Goal: Information Seeking & Learning: Learn about a topic

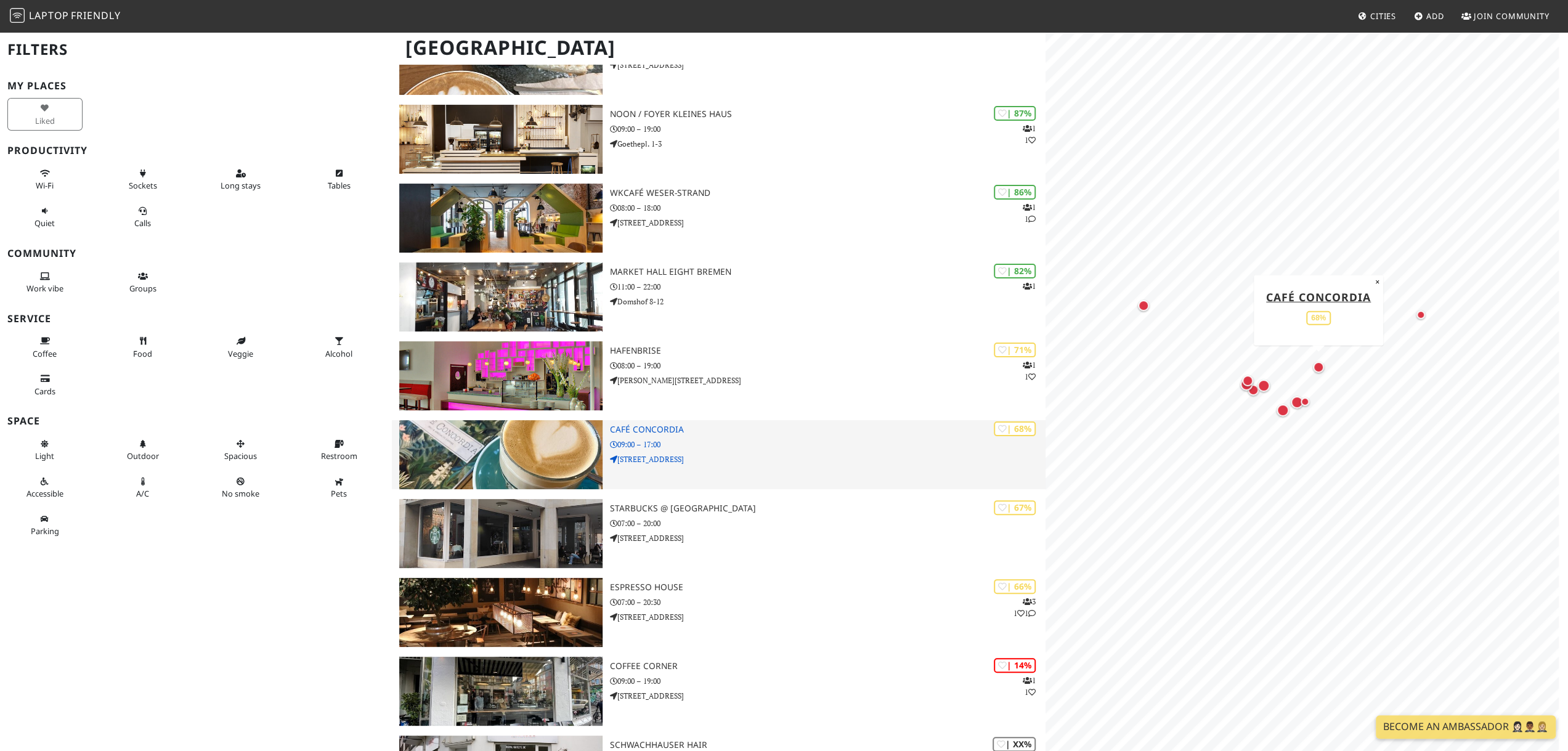
scroll to position [123, 0]
click at [643, 426] on h3 "Café Concordia" at bounding box center [827, 429] width 436 height 11
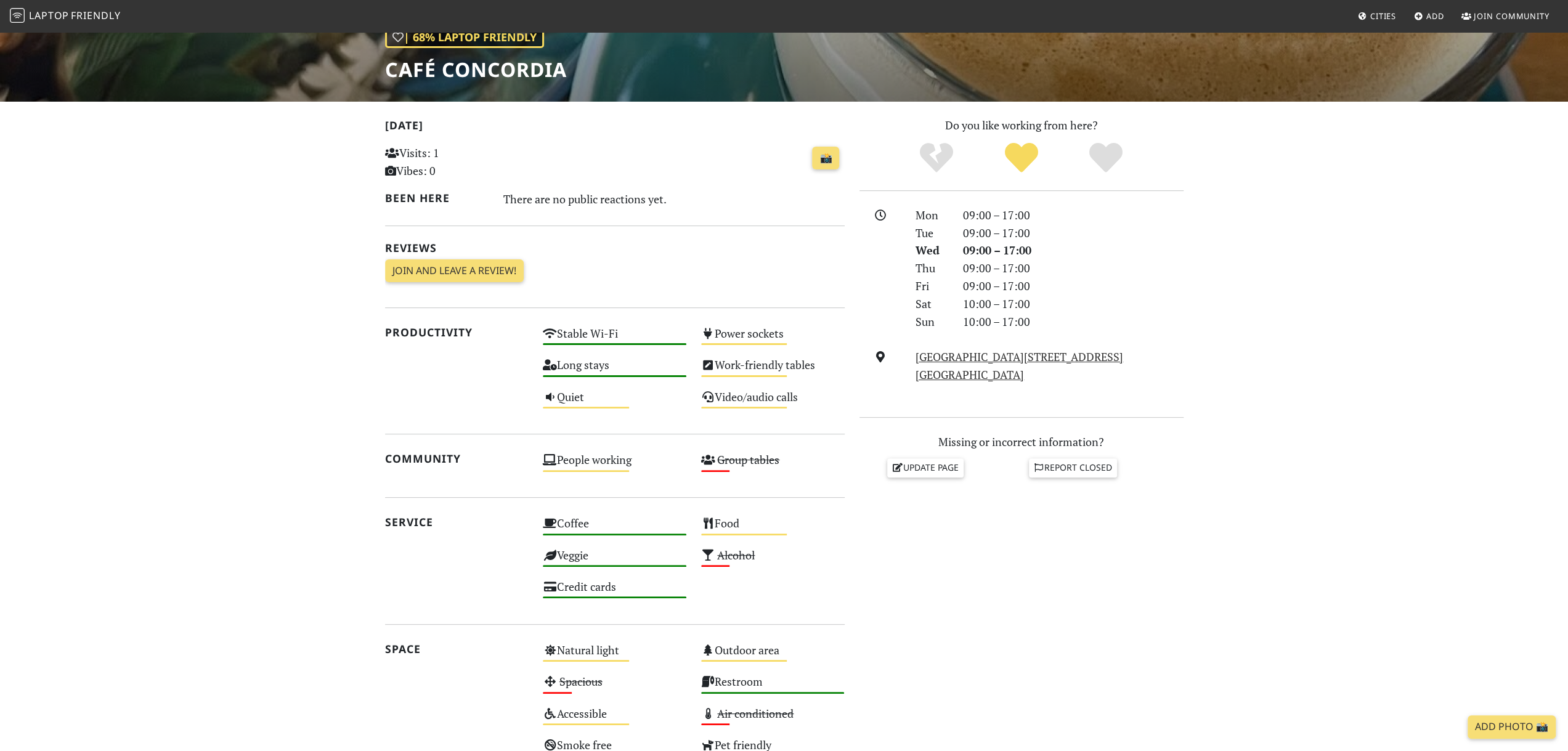
scroll to position [185, 0]
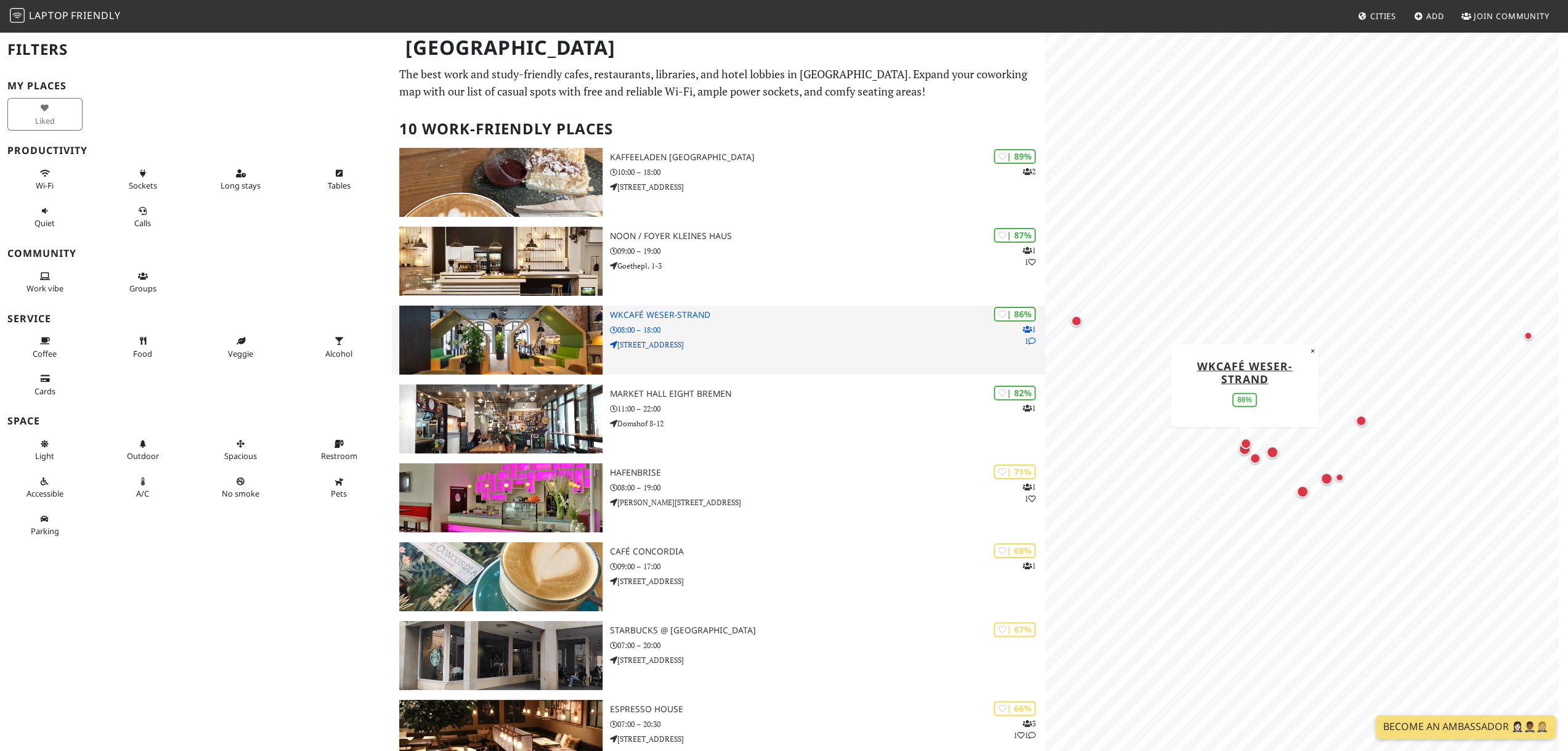
click at [632, 314] on h3 "WKcafé WESER-Strand" at bounding box center [827, 315] width 436 height 11
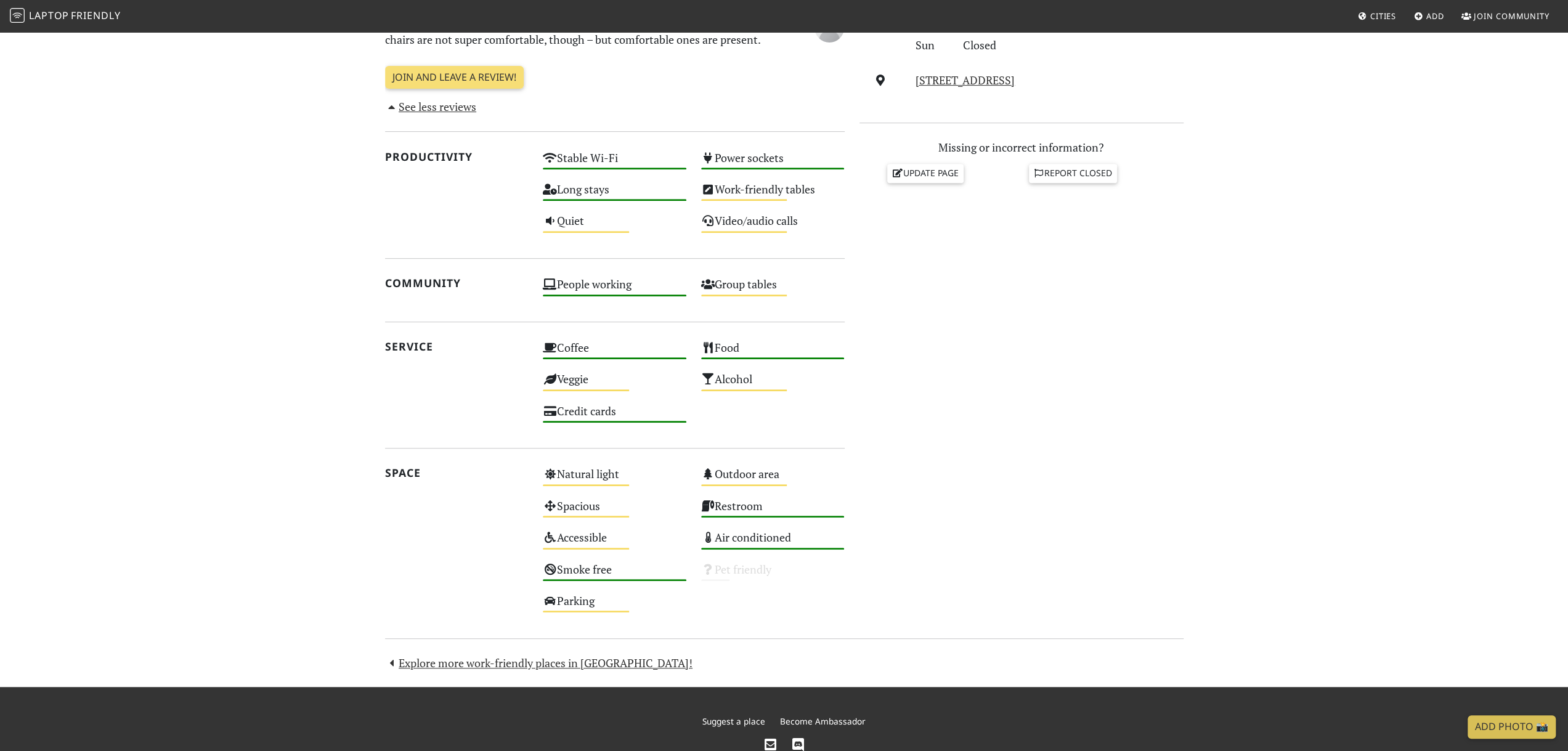
scroll to position [457, 0]
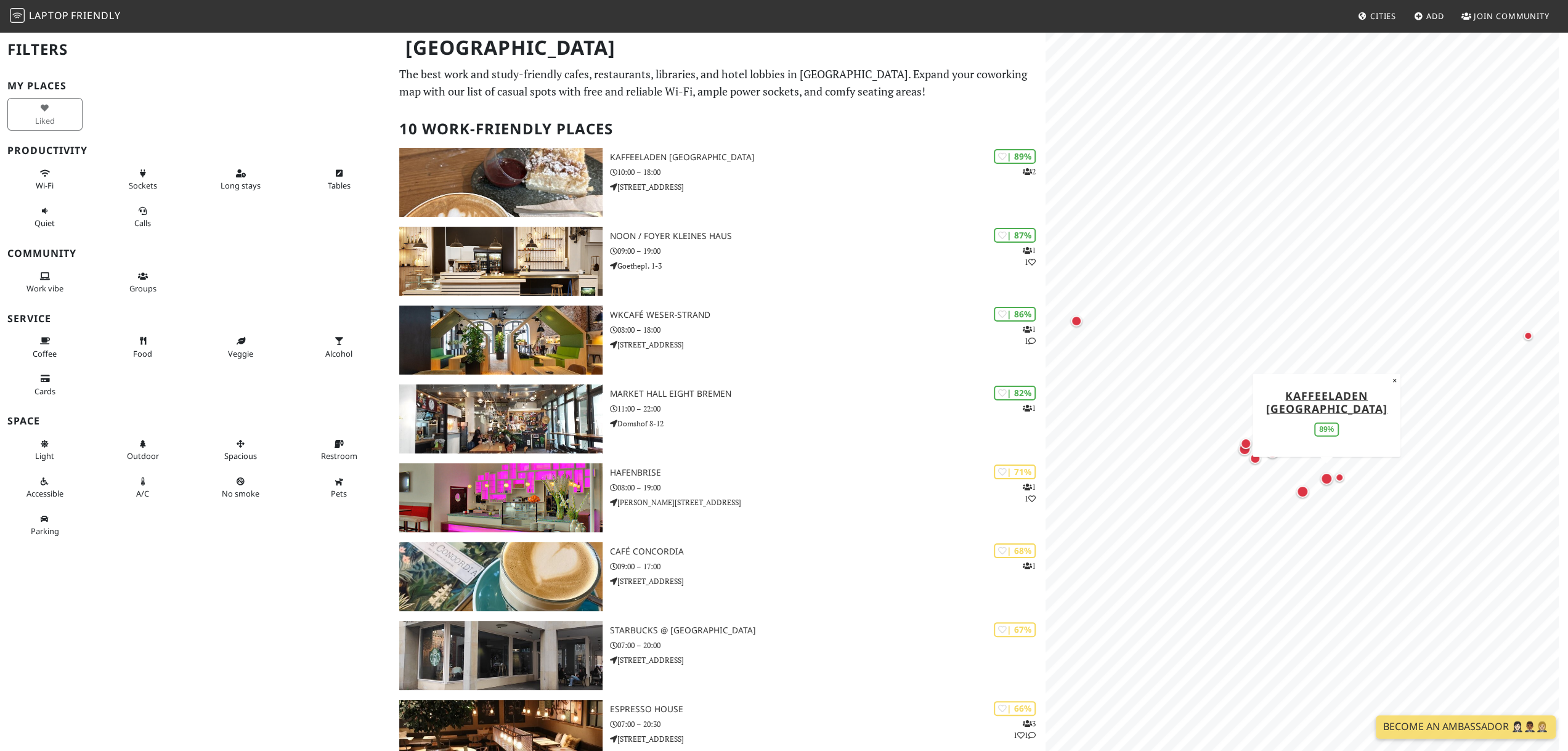
click at [1324, 472] on div "Map marker" at bounding box center [1326, 478] width 12 height 12
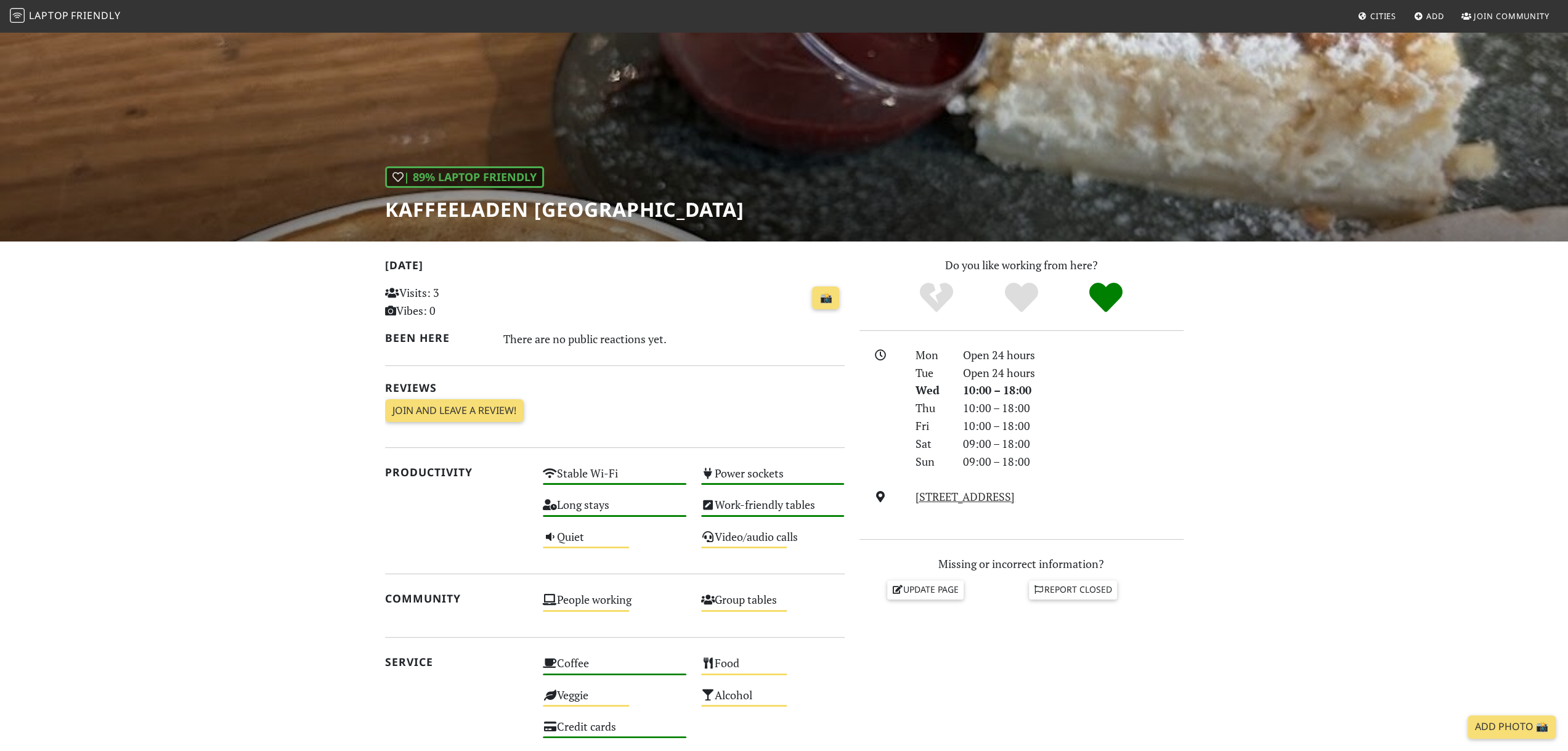
scroll to position [46, 0]
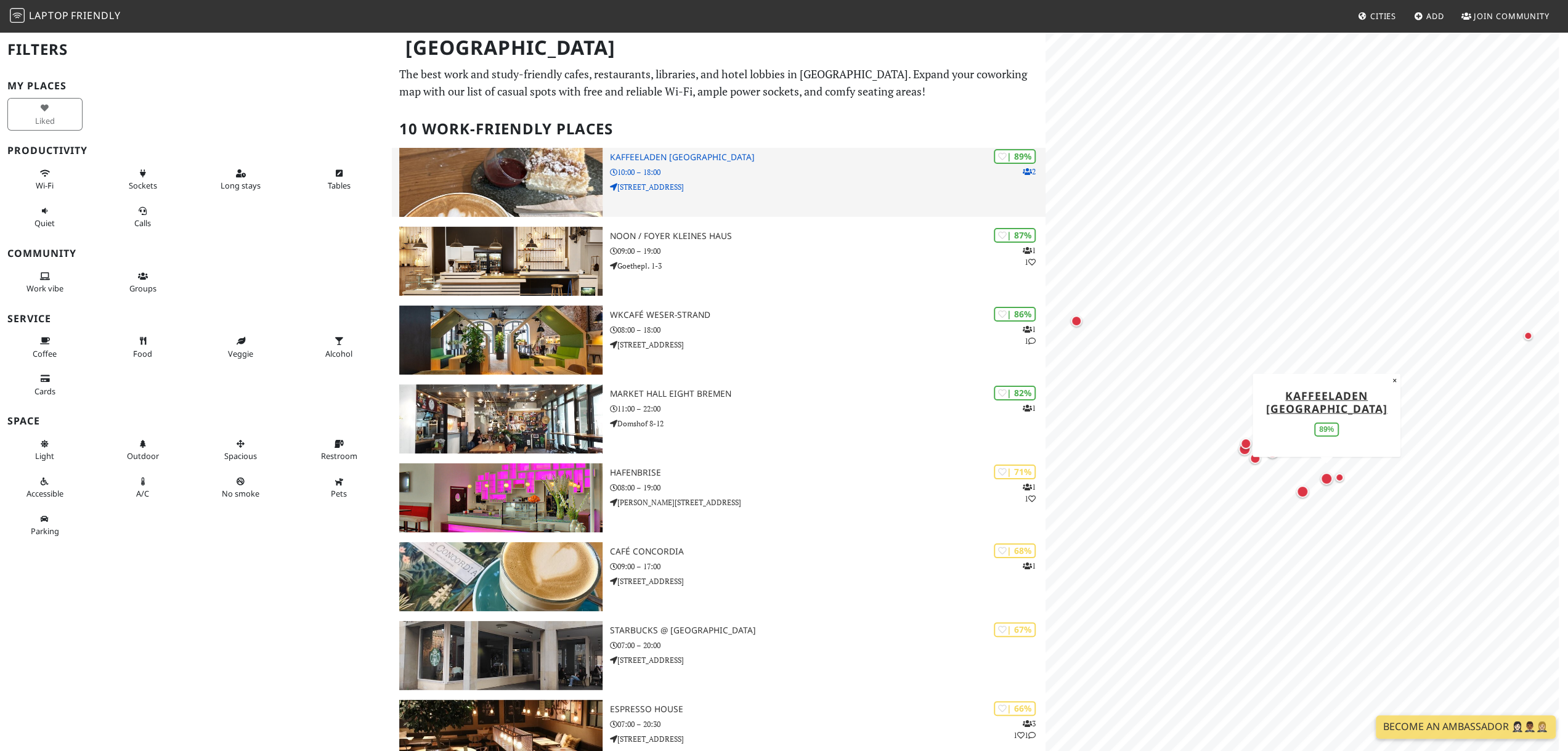
click at [536, 193] on img at bounding box center [500, 182] width 202 height 69
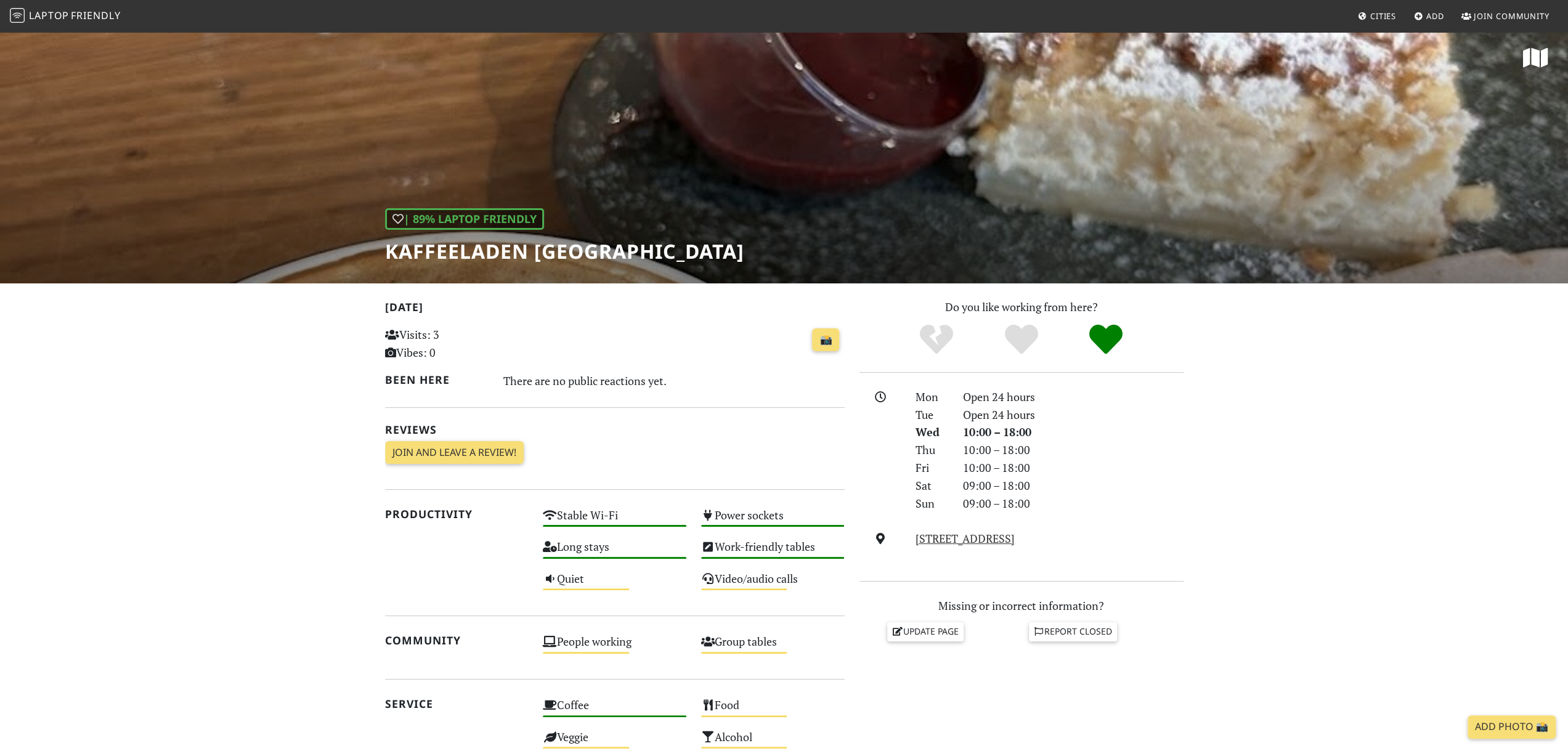
scroll to position [2, 0]
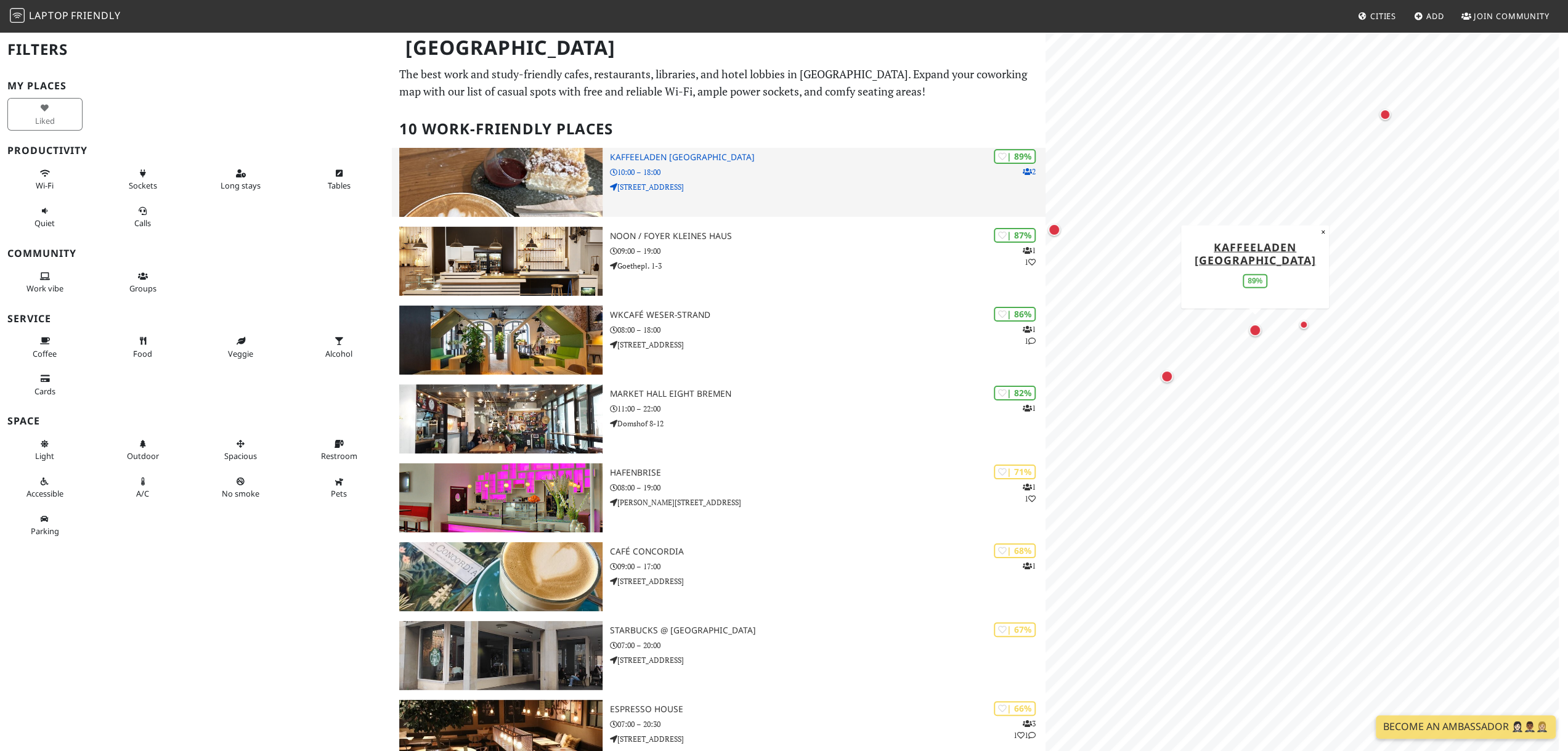
click at [659, 156] on h3 "Kaffeeladen [GEOGRAPHIC_DATA]" at bounding box center [827, 158] width 436 height 11
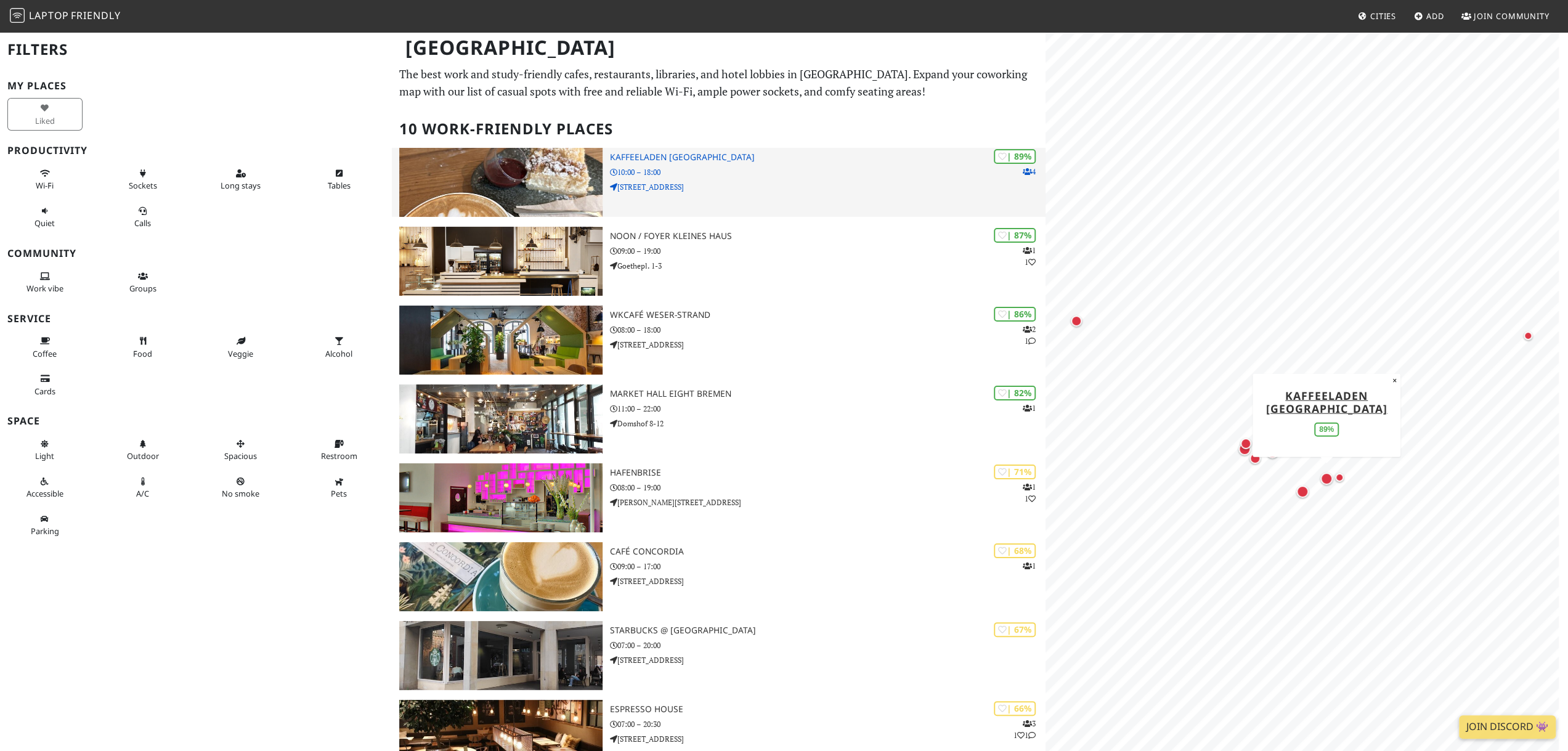
click at [1027, 169] on icon at bounding box center [1027, 172] width 10 height 7
